Goal: Task Accomplishment & Management: Complete application form

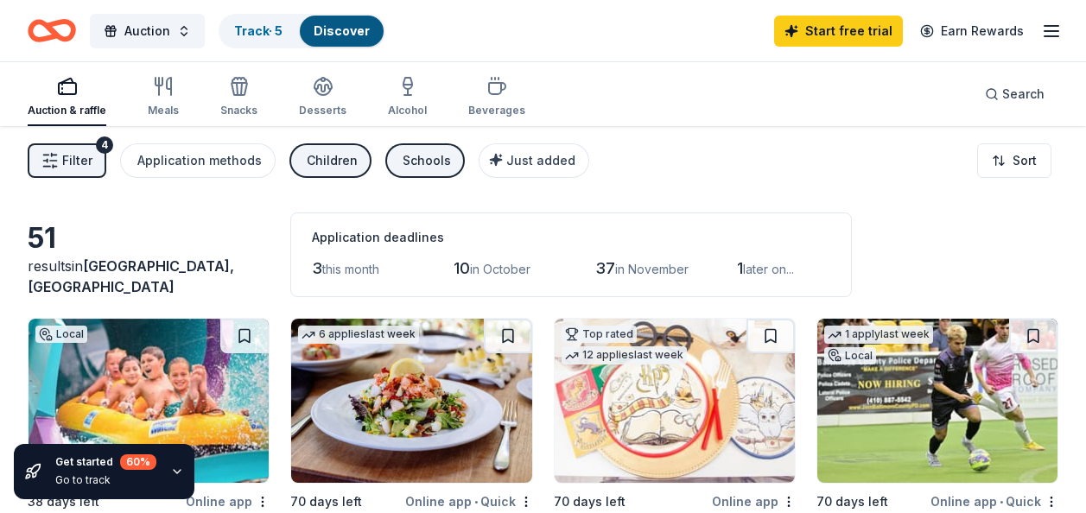
scroll to position [1468, 0]
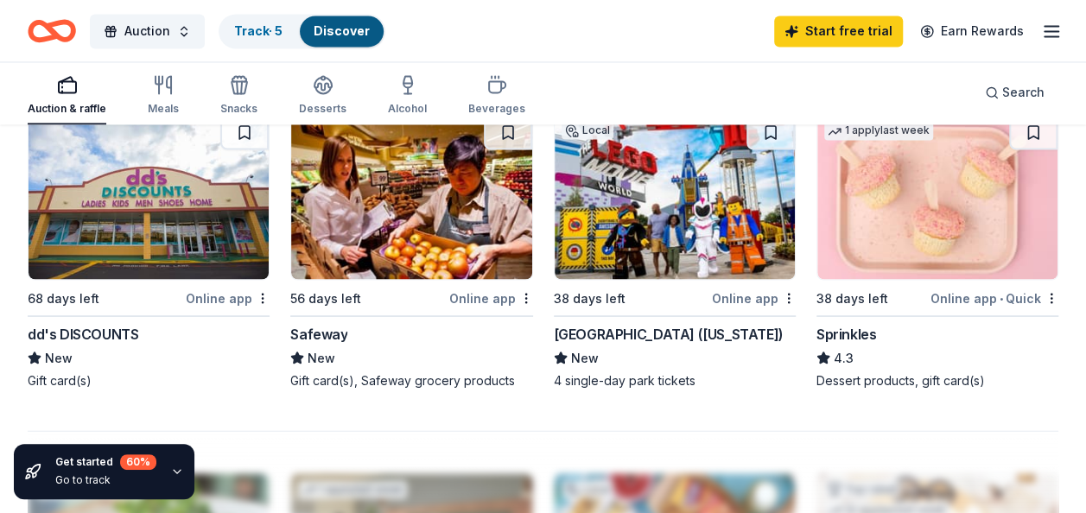
drag, startPoint x: 0, startPoint y: 0, endPoint x: 322, endPoint y: 427, distance: 535.2
click at [606, 333] on div "[GEOGRAPHIC_DATA] ([US_STATE])" at bounding box center [669, 333] width 230 height 21
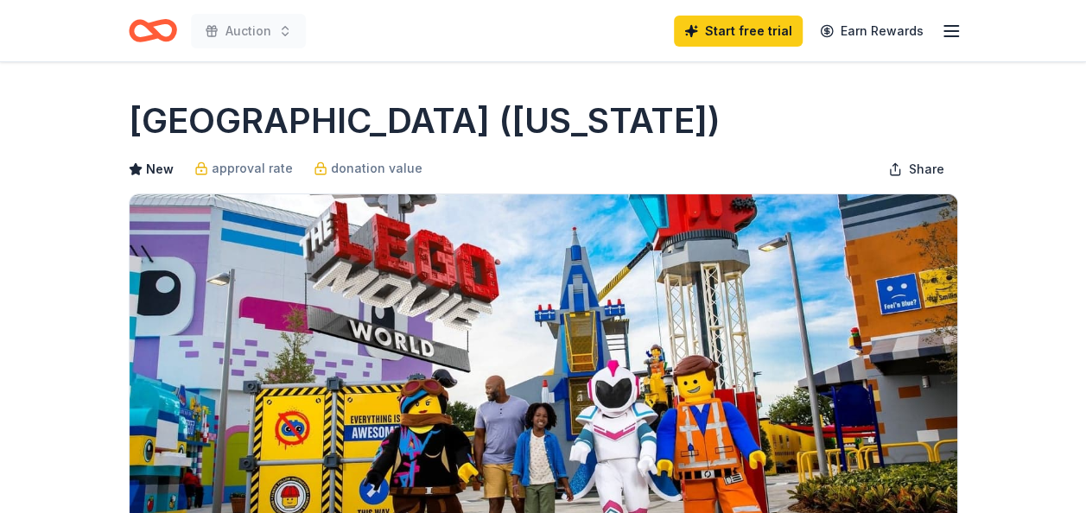
click at [945, 26] on line "button" at bounding box center [951, 26] width 14 height 0
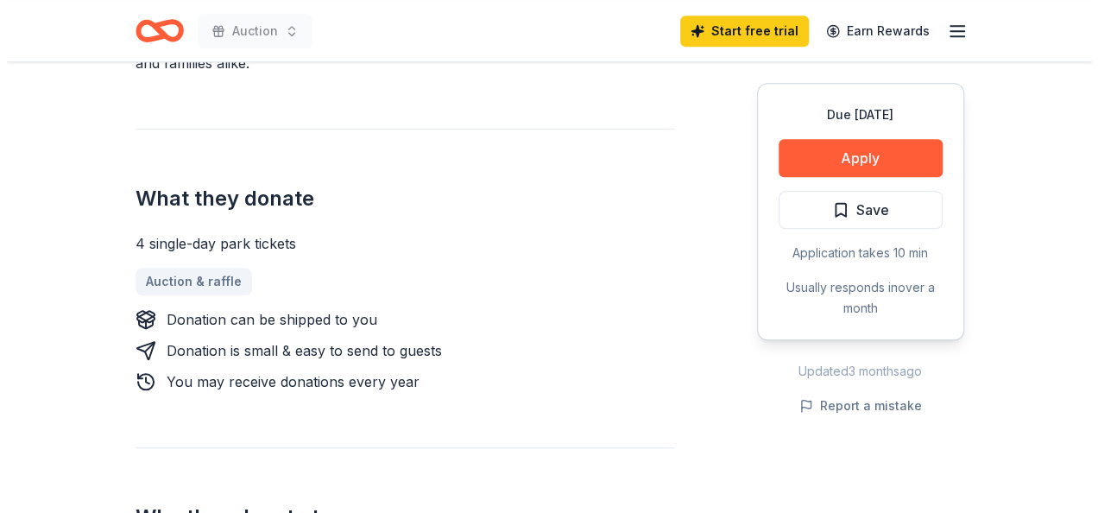
scroll to position [624, 0]
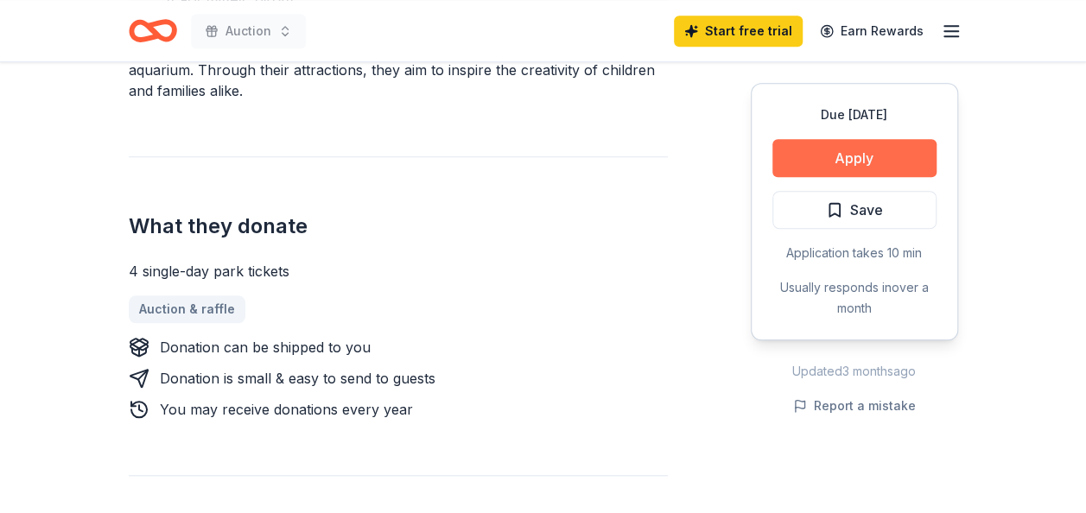
click at [891, 163] on button "Apply" at bounding box center [854, 158] width 164 height 38
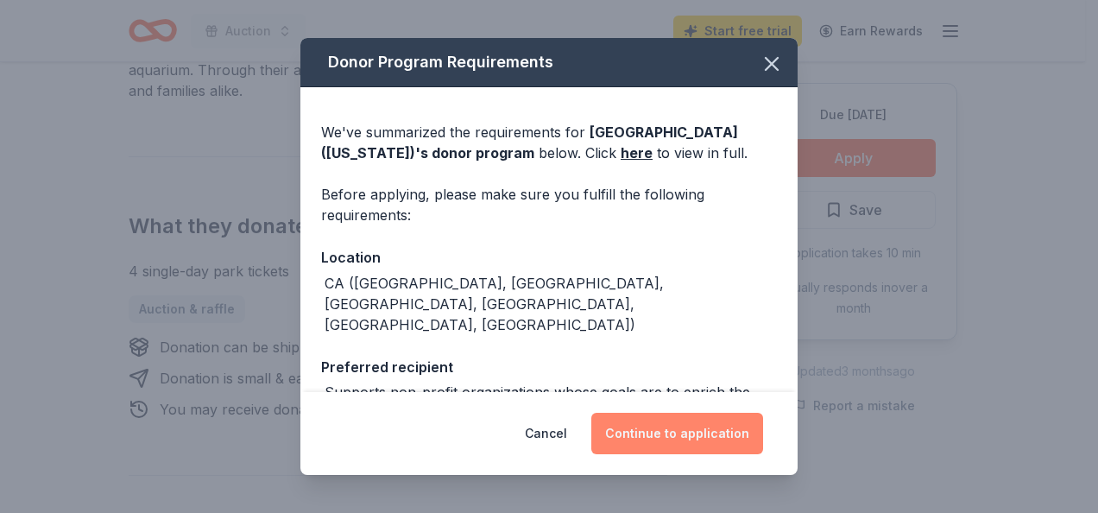
click at [721, 427] on button "Continue to application" at bounding box center [678, 433] width 172 height 41
